Goal: Information Seeking & Learning: Learn about a topic

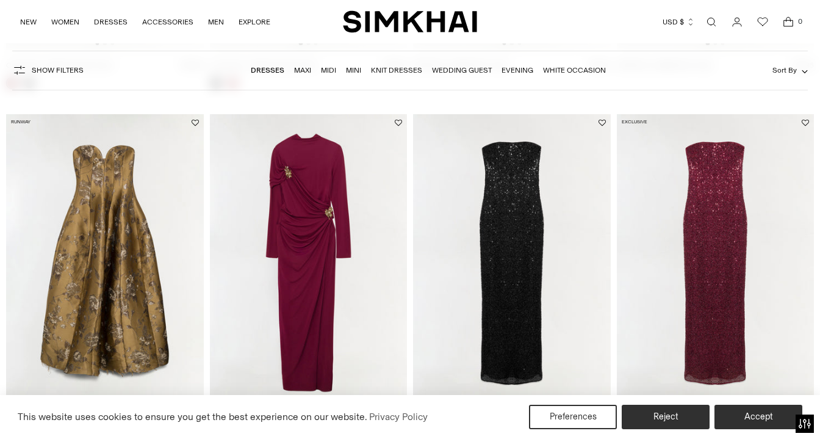
scroll to position [788, 0]
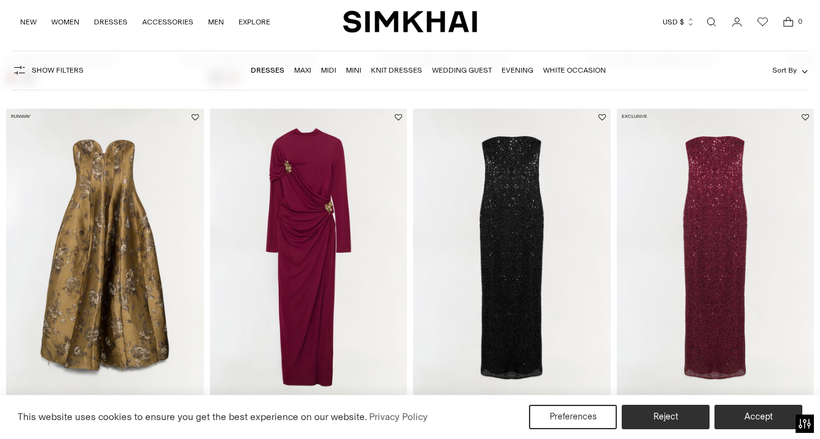
click at [289, 200] on img at bounding box center [309, 257] width 198 height 296
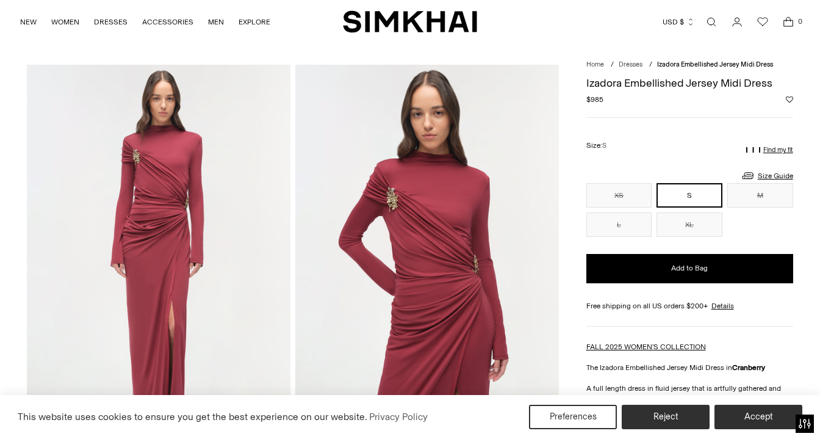
scroll to position [22, 0]
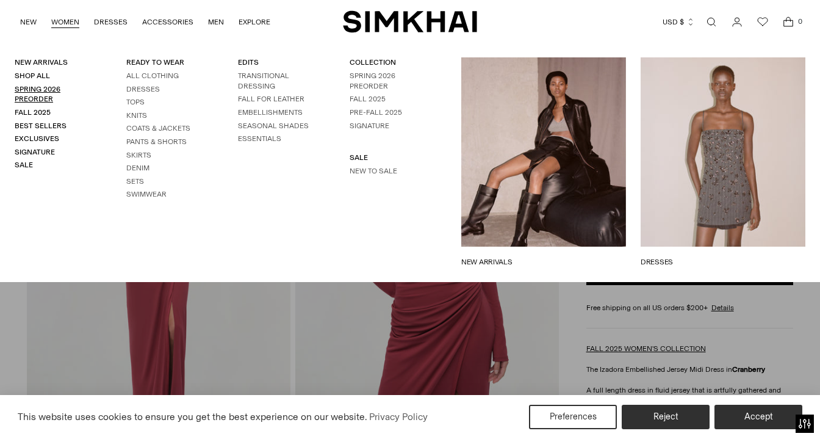
click at [49, 88] on link "Spring 2026 Preorder" at bounding box center [38, 94] width 46 height 19
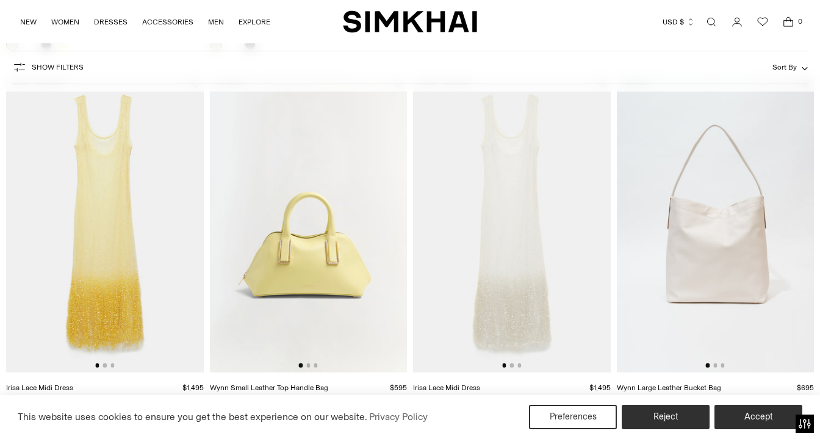
scroll to position [802, 0]
click at [132, 204] on img at bounding box center [105, 224] width 198 height 296
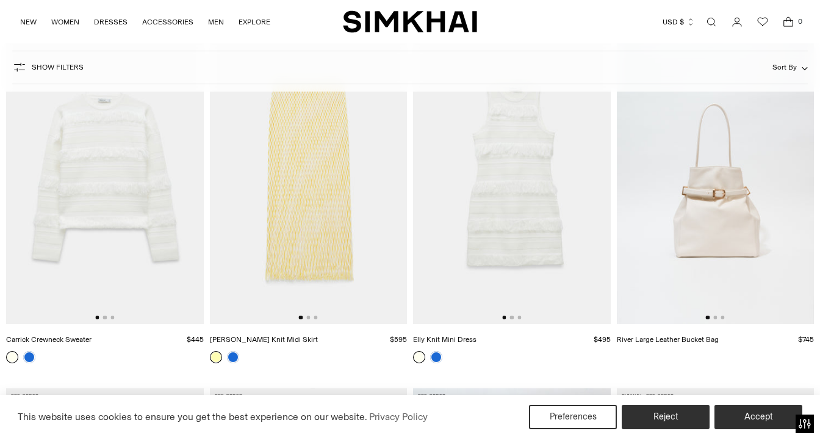
scroll to position [1911, 0]
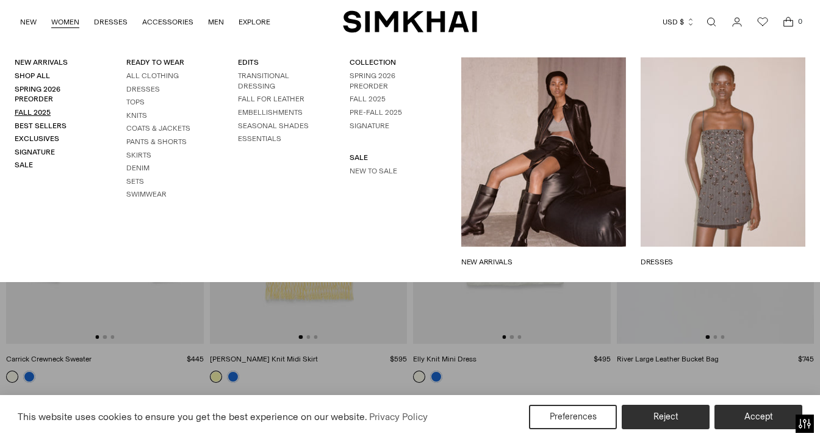
click at [41, 108] on link "Fall 2025" at bounding box center [33, 112] width 36 height 9
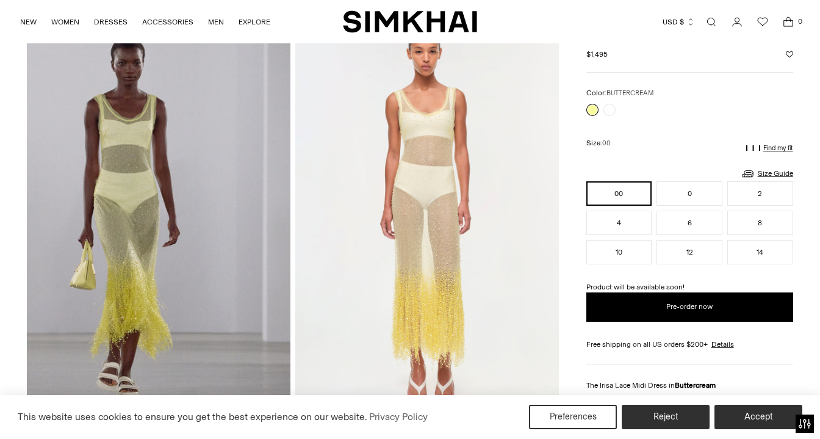
scroll to position [65, 0]
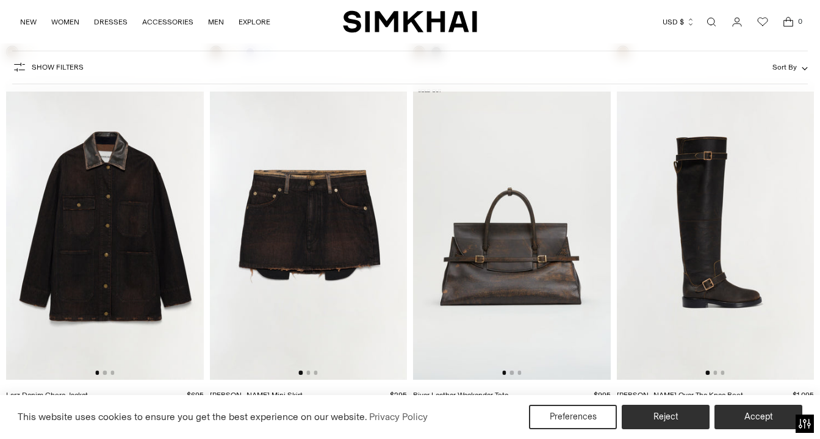
scroll to position [2249, 0]
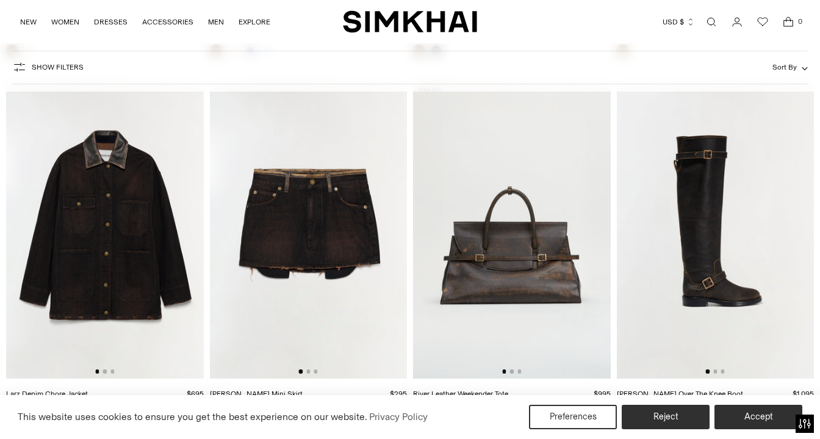
click at [129, 242] on img at bounding box center [105, 230] width 198 height 296
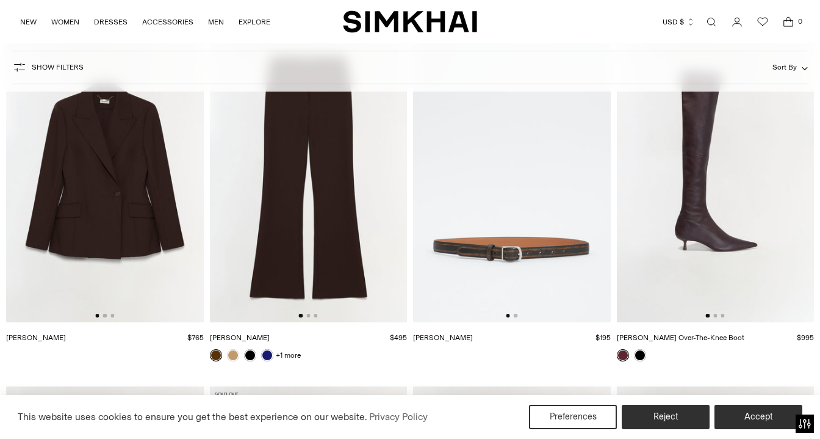
scroll to position [3029, 0]
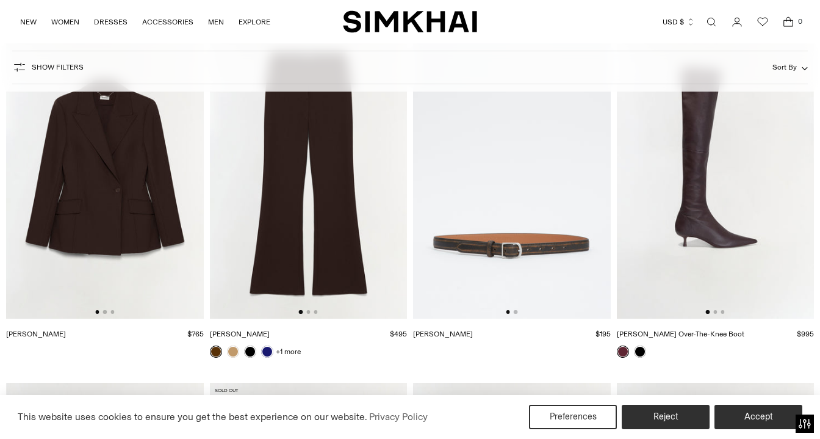
click at [116, 176] on img at bounding box center [105, 171] width 198 height 296
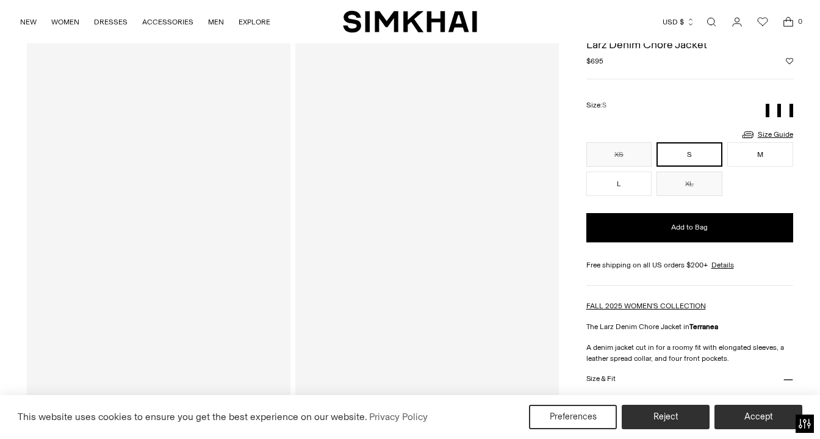
scroll to position [74, 0]
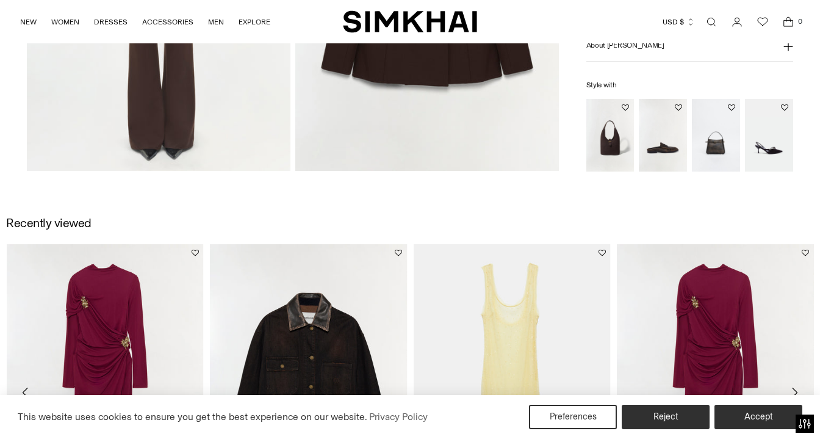
scroll to position [890, 0]
